Goal: Task Accomplishment & Management: Complete application form

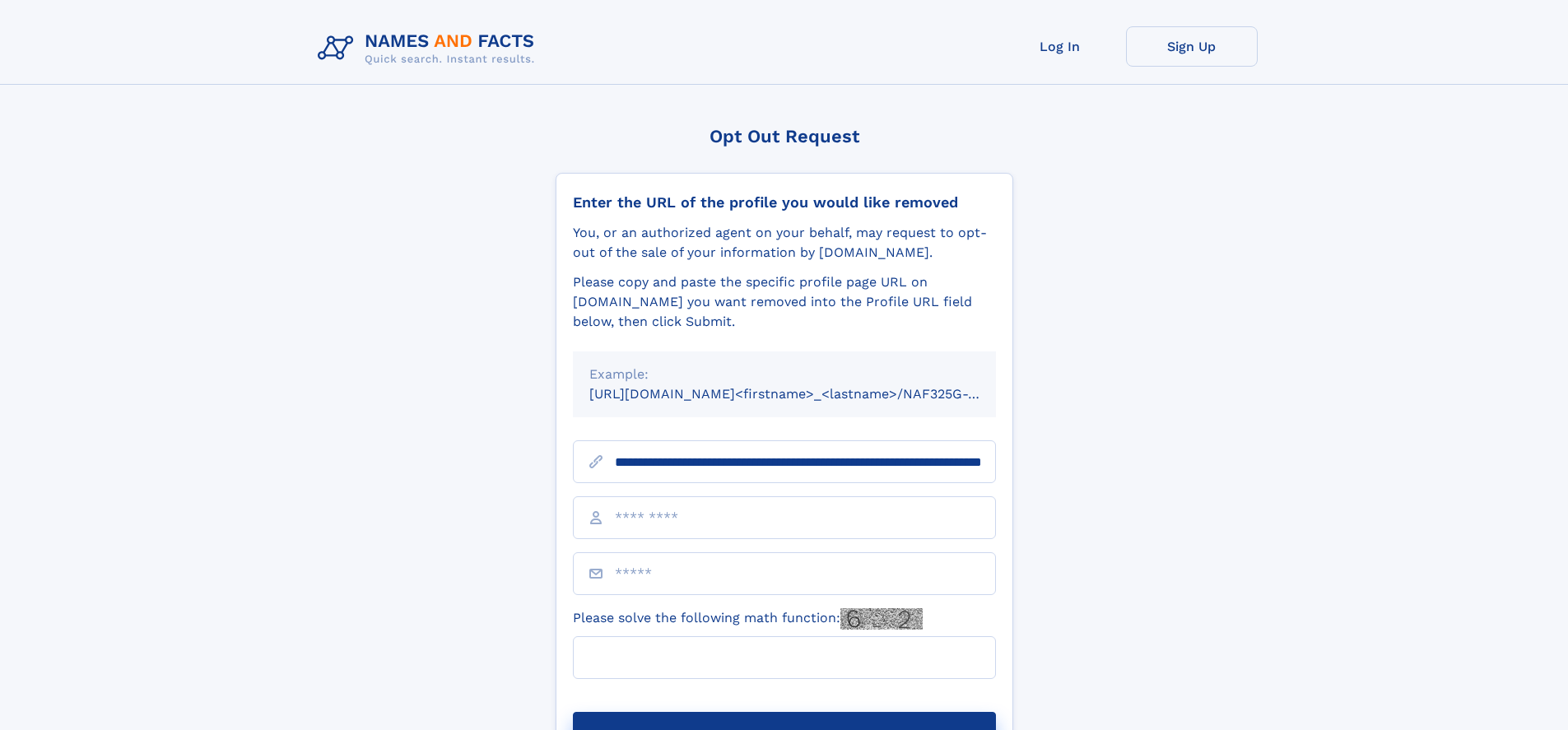
scroll to position [0, 165]
type input "**********"
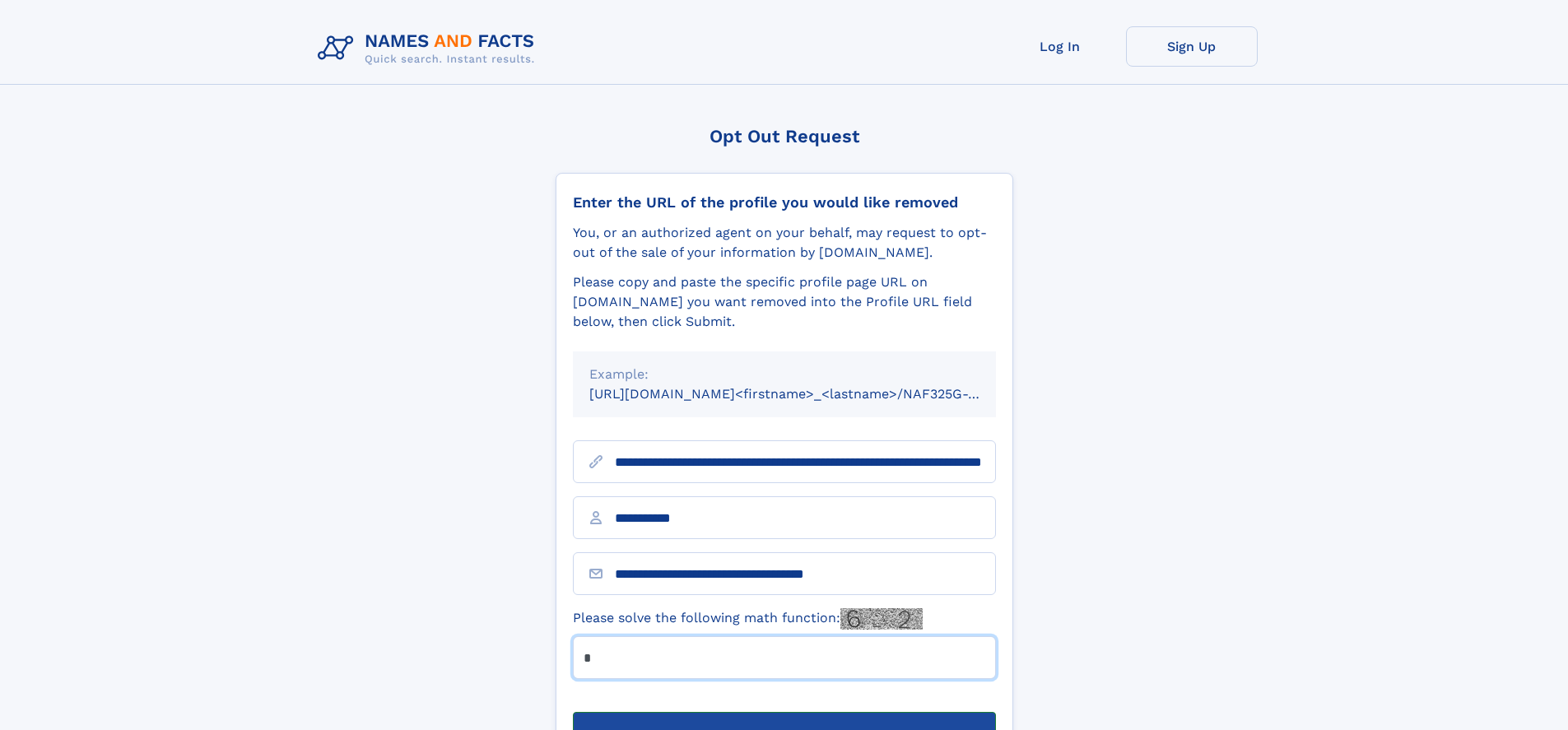
type input "*"
click at [784, 712] on button "Submit Opt Out Request" at bounding box center [785, 738] width 423 height 53
